Goal: Task Accomplishment & Management: Manage account settings

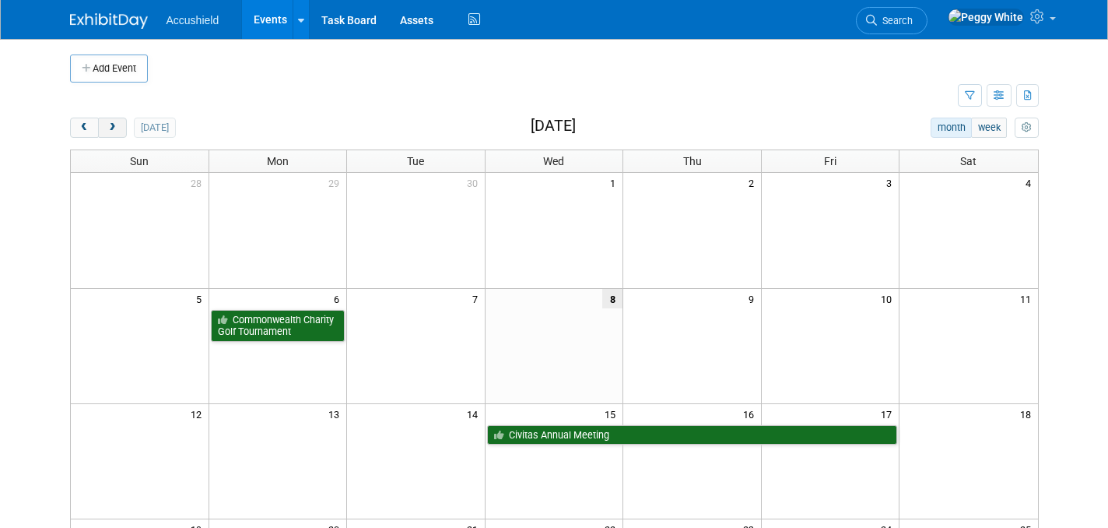
click at [115, 135] on button "next" at bounding box center [112, 127] width 29 height 20
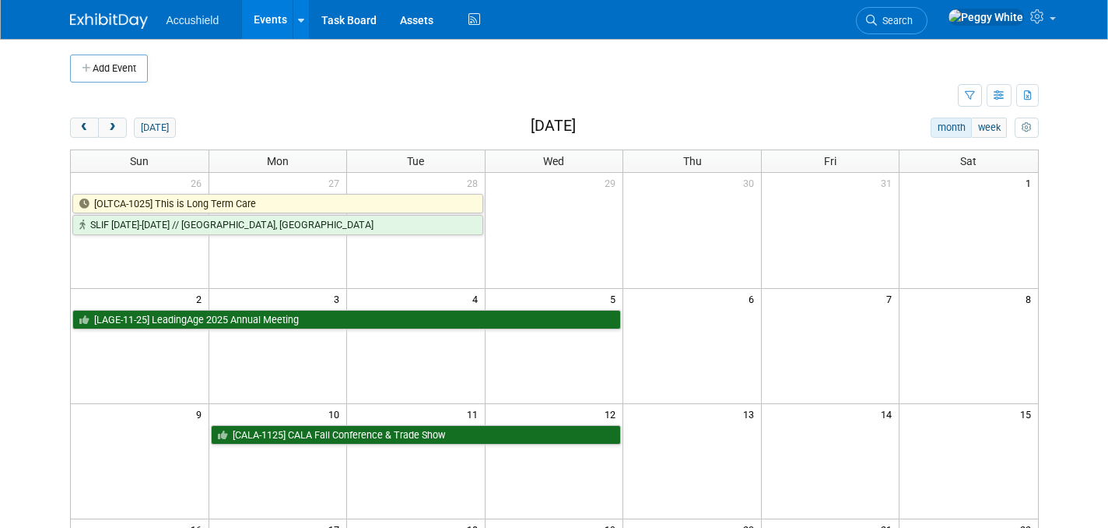
click at [276, 445] on div "9 10 11 12 13 14 15 [CALA-1125] CALA Fall Conference & Trade Show" at bounding box center [554, 425] width 967 height 44
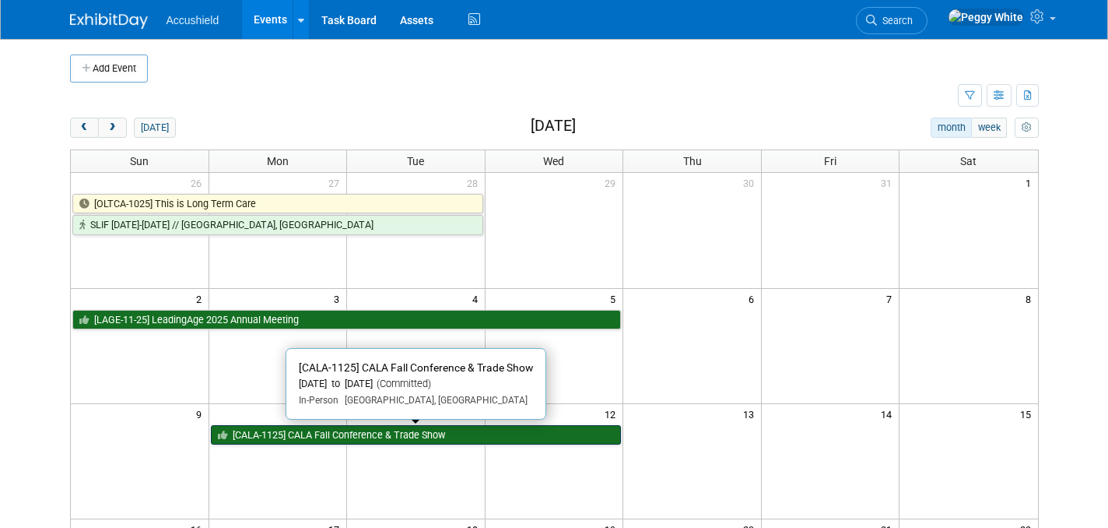
click at [275, 437] on link "[CALA-1125] CALA Fall Conference & Trade Show" at bounding box center [416, 435] width 411 height 20
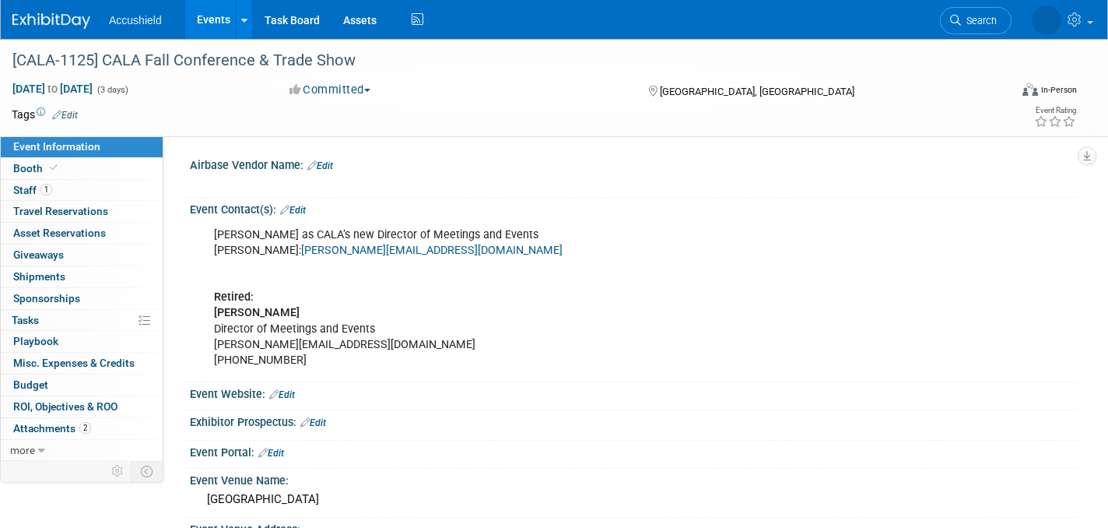
select select "Yes"
click at [27, 189] on span "Staff 1" at bounding box center [32, 190] width 39 height 12
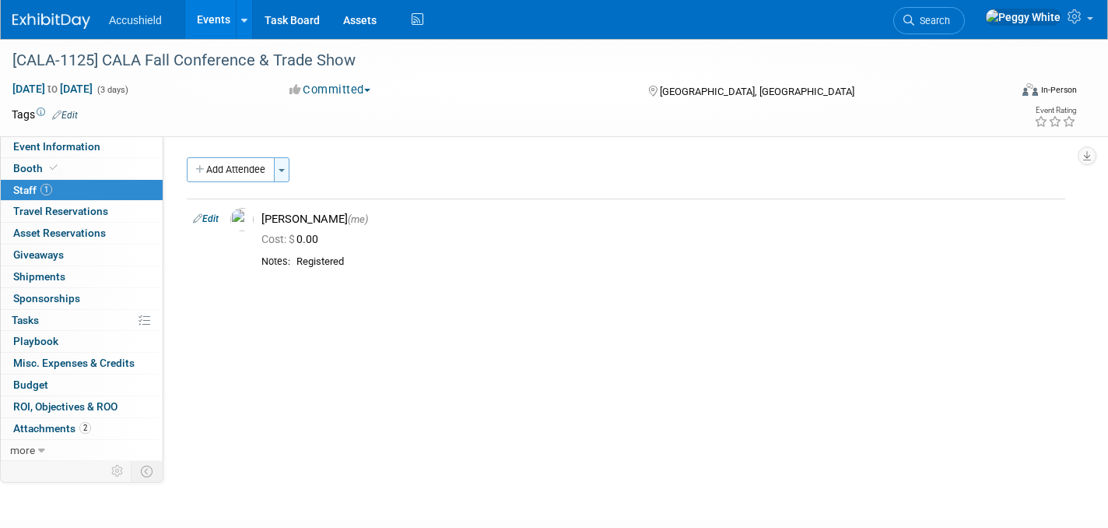
click at [285, 170] on span "button" at bounding box center [282, 170] width 6 height 3
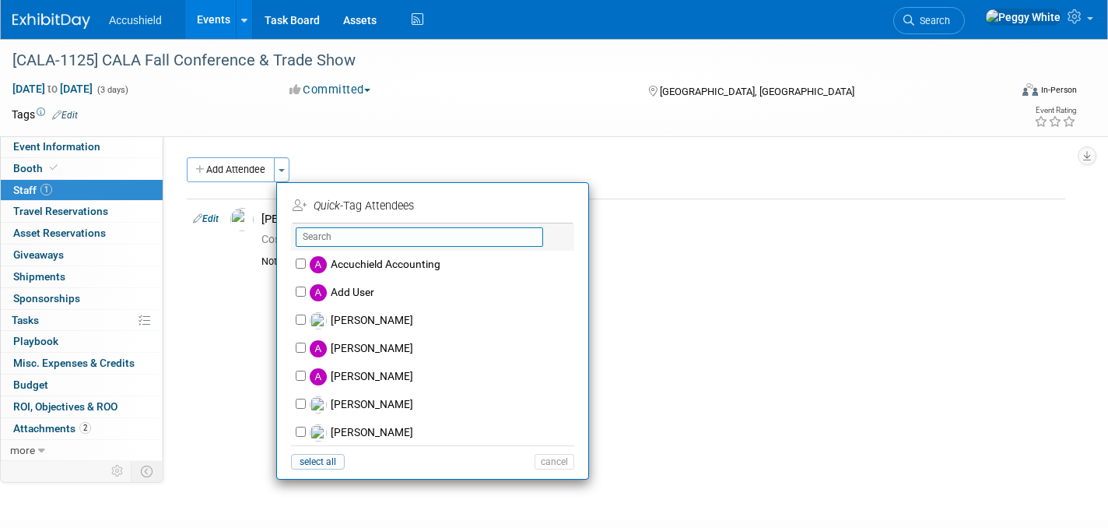
click at [333, 235] on input "text" at bounding box center [419, 236] width 247 height 19
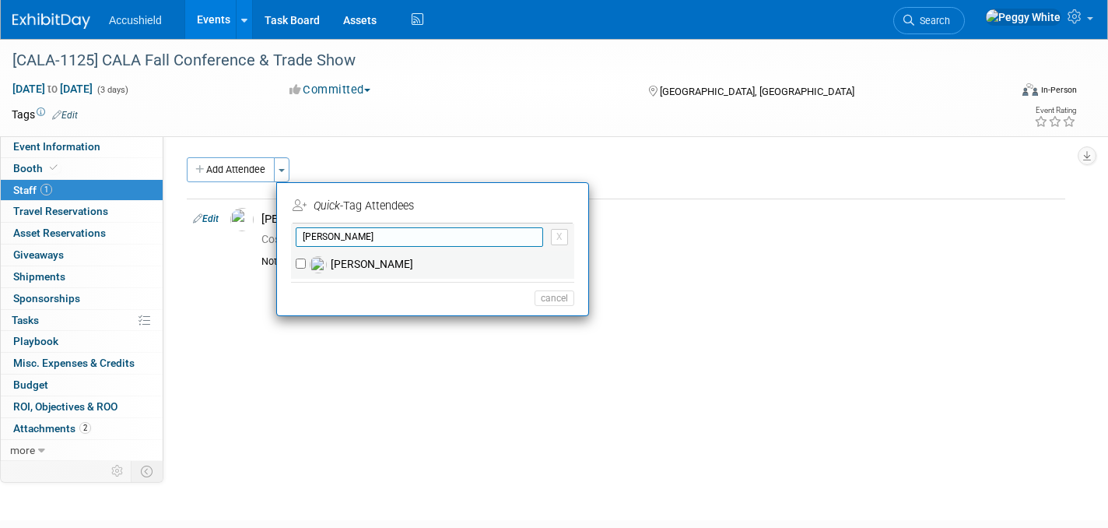
type input "josh"
click at [352, 268] on label "Josh Harris" at bounding box center [443, 265] width 274 height 28
click at [306, 268] on input "Josh Harris" at bounding box center [301, 263] width 10 height 10
checkbox input "true"
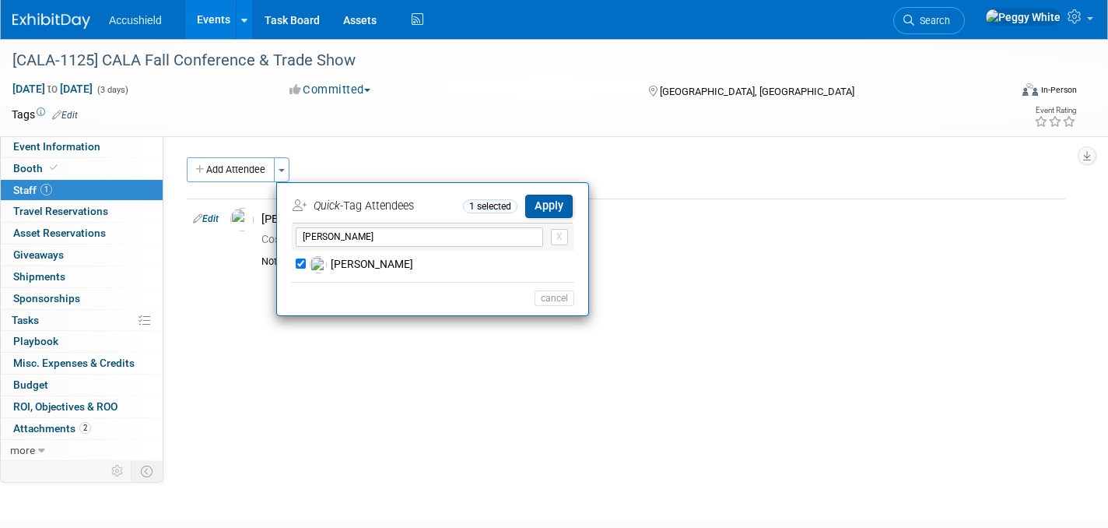
click at [552, 203] on button "Apply" at bounding box center [548, 206] width 47 height 23
